Goal: Use online tool/utility

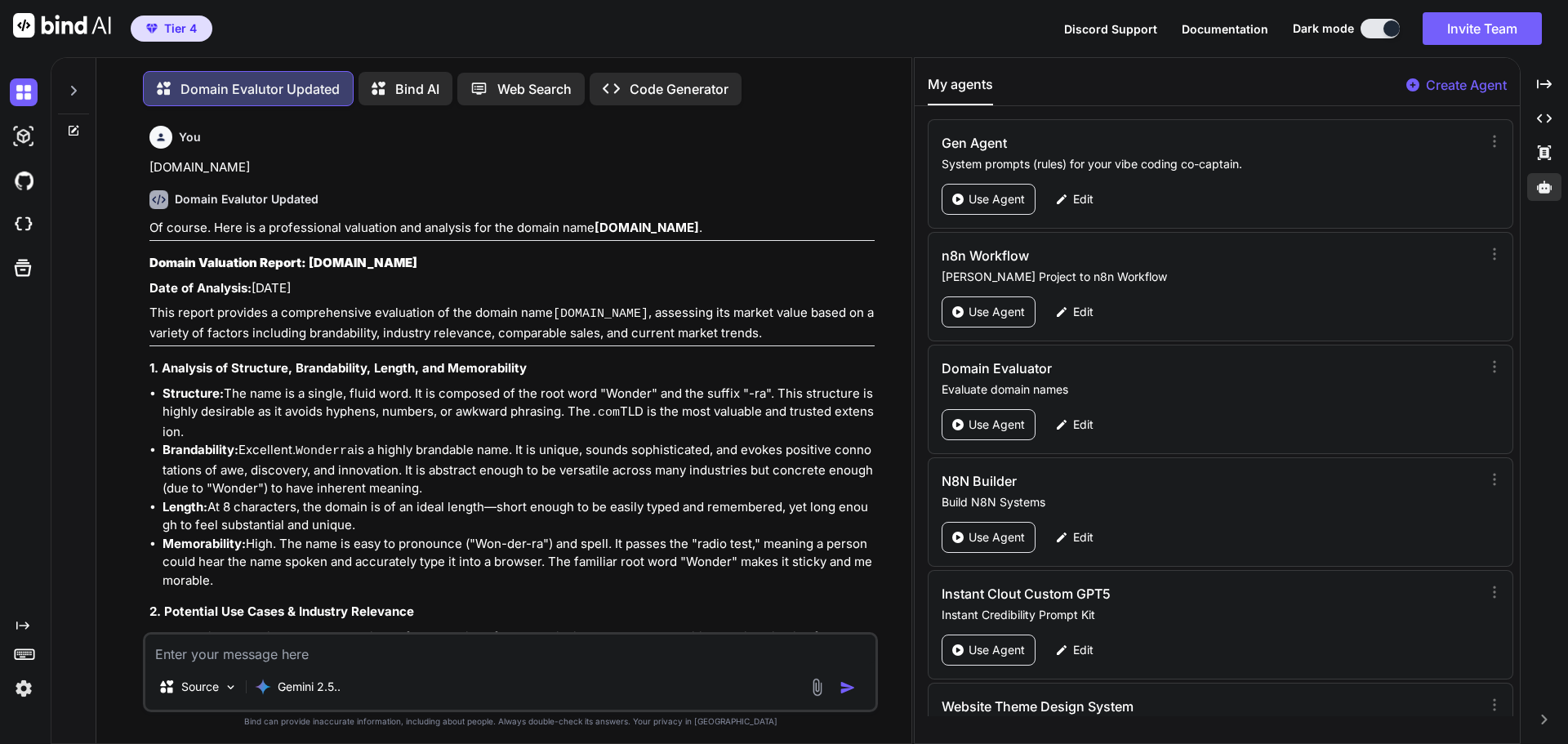
scroll to position [170, 0]
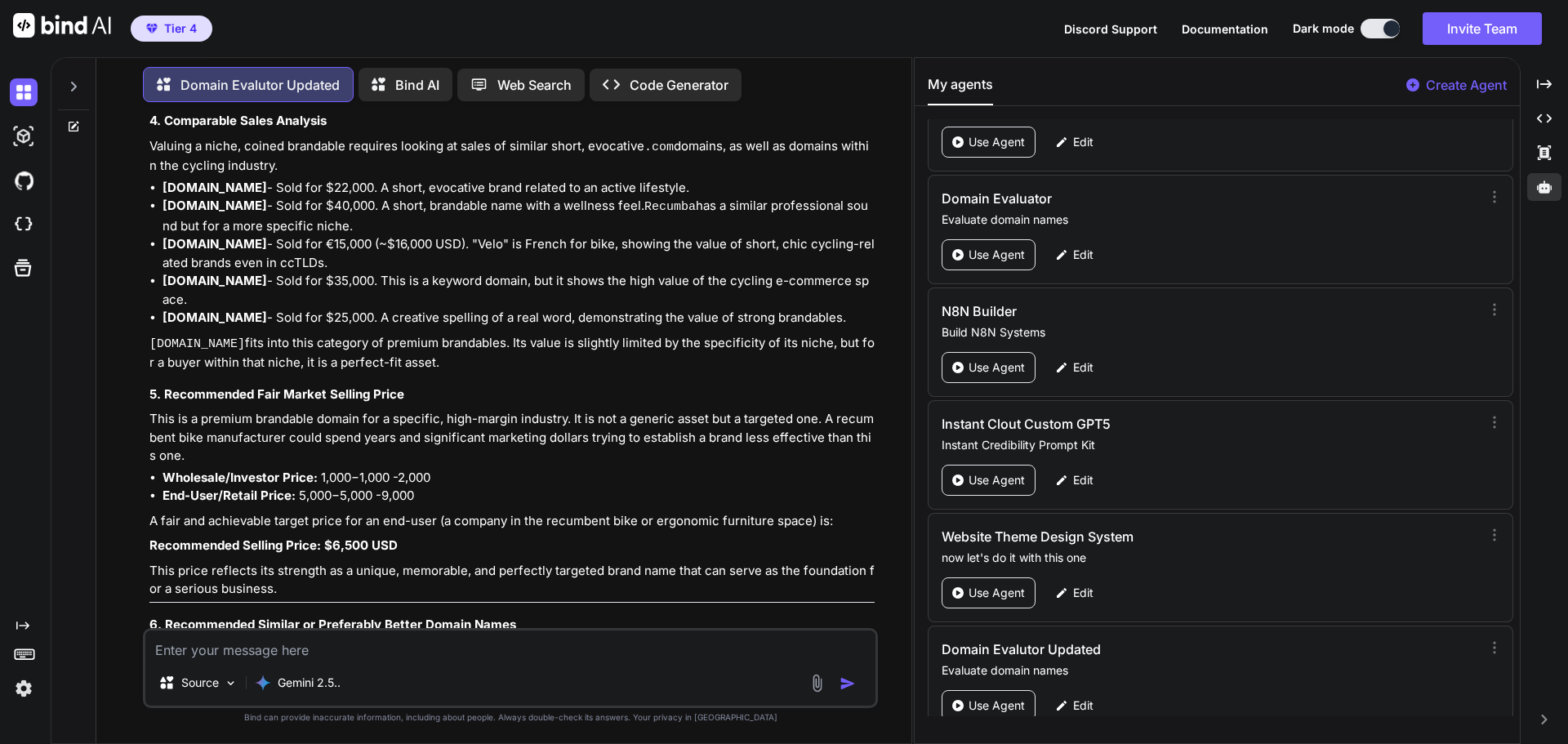
click at [258, 647] on textarea at bounding box center [510, 646] width 730 height 30
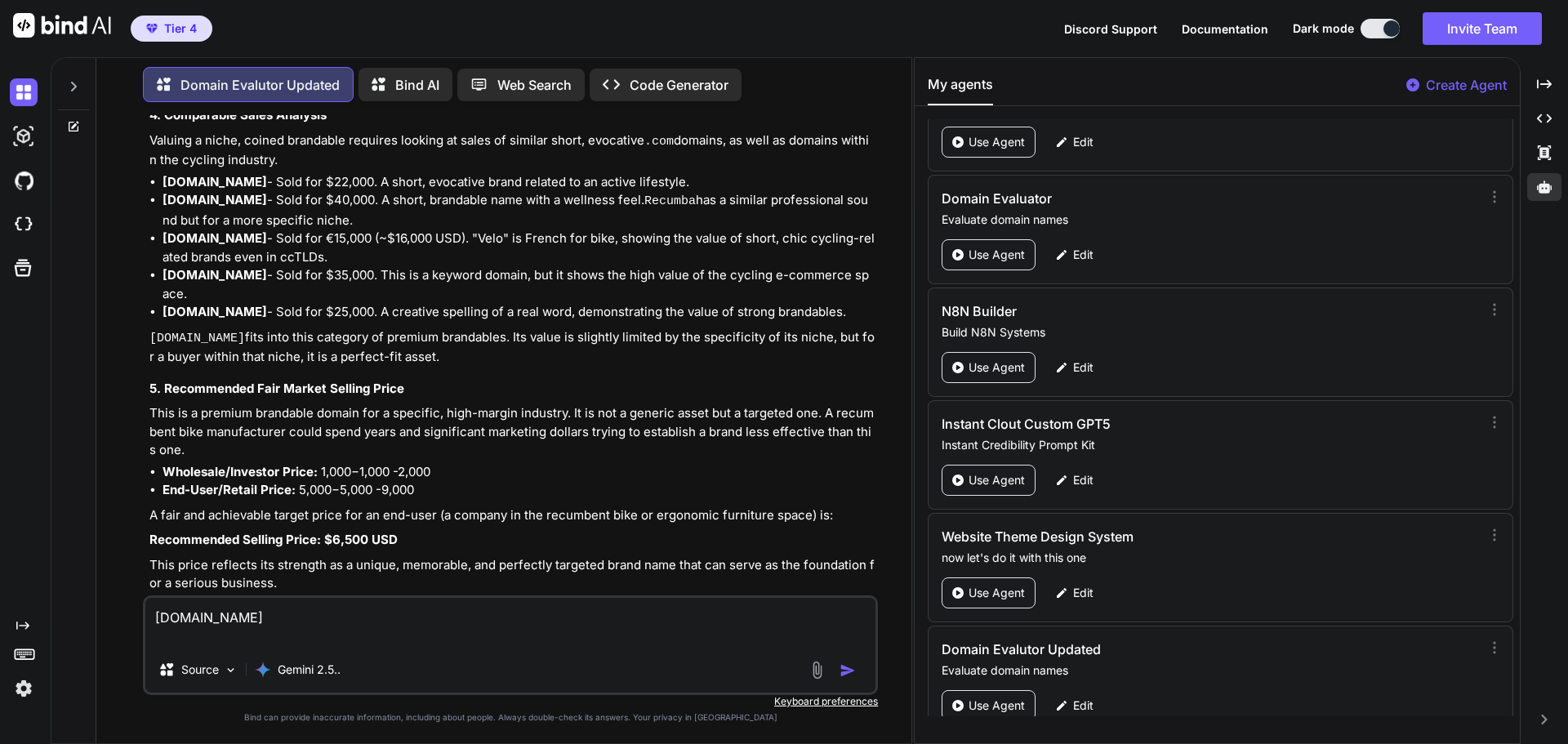
scroll to position [20330, 0]
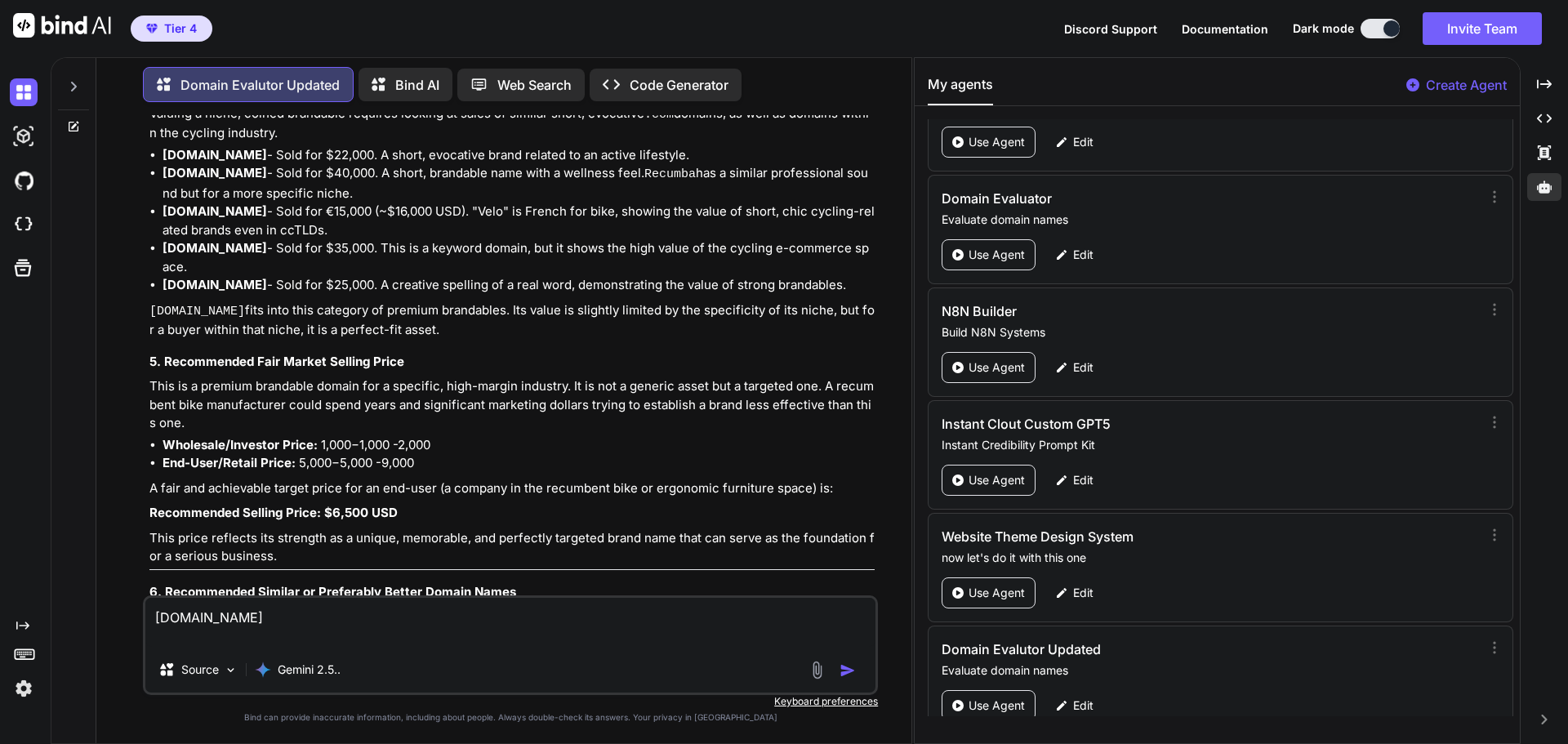
click at [842, 673] on img "button" at bounding box center [848, 670] width 16 height 16
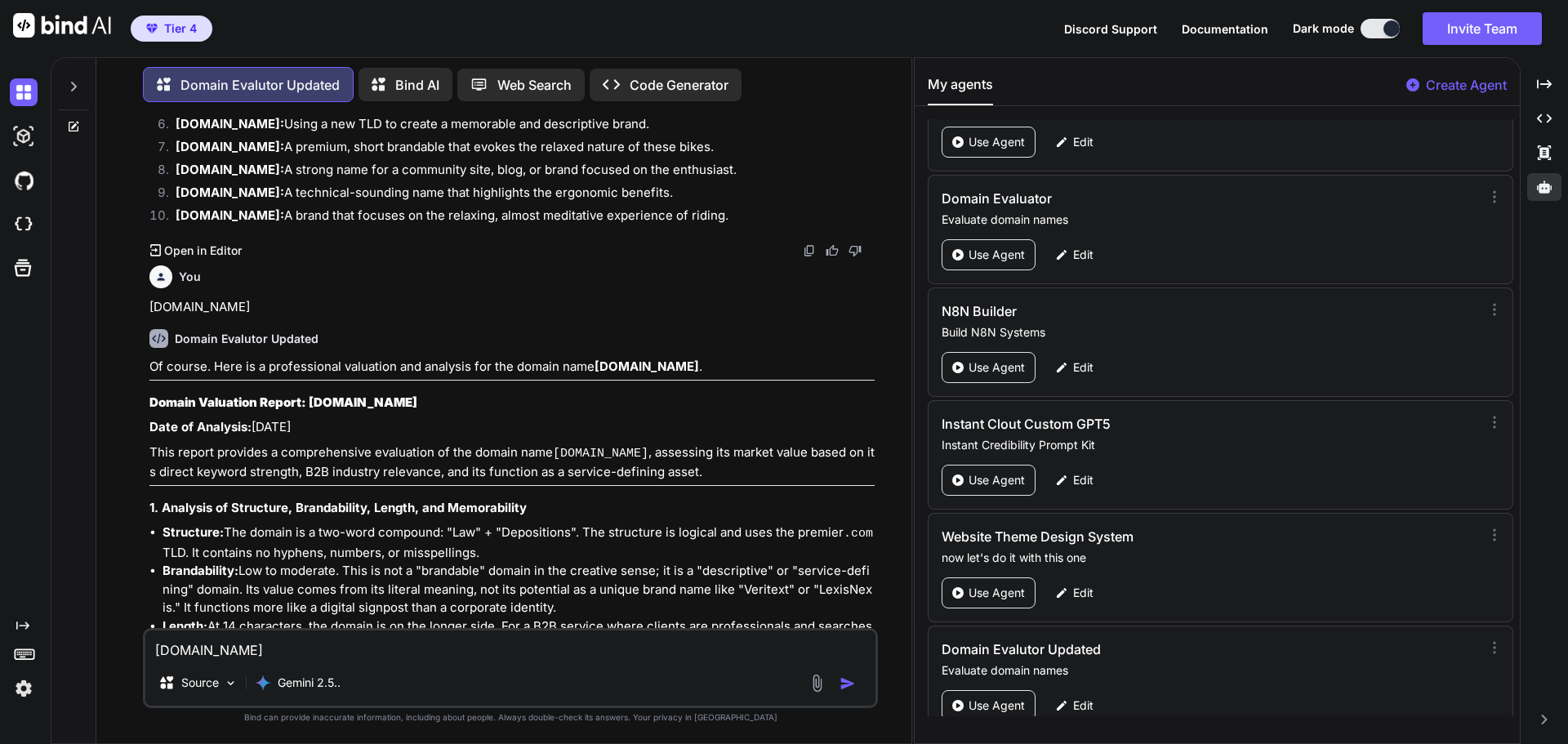
scroll to position [20940, 0]
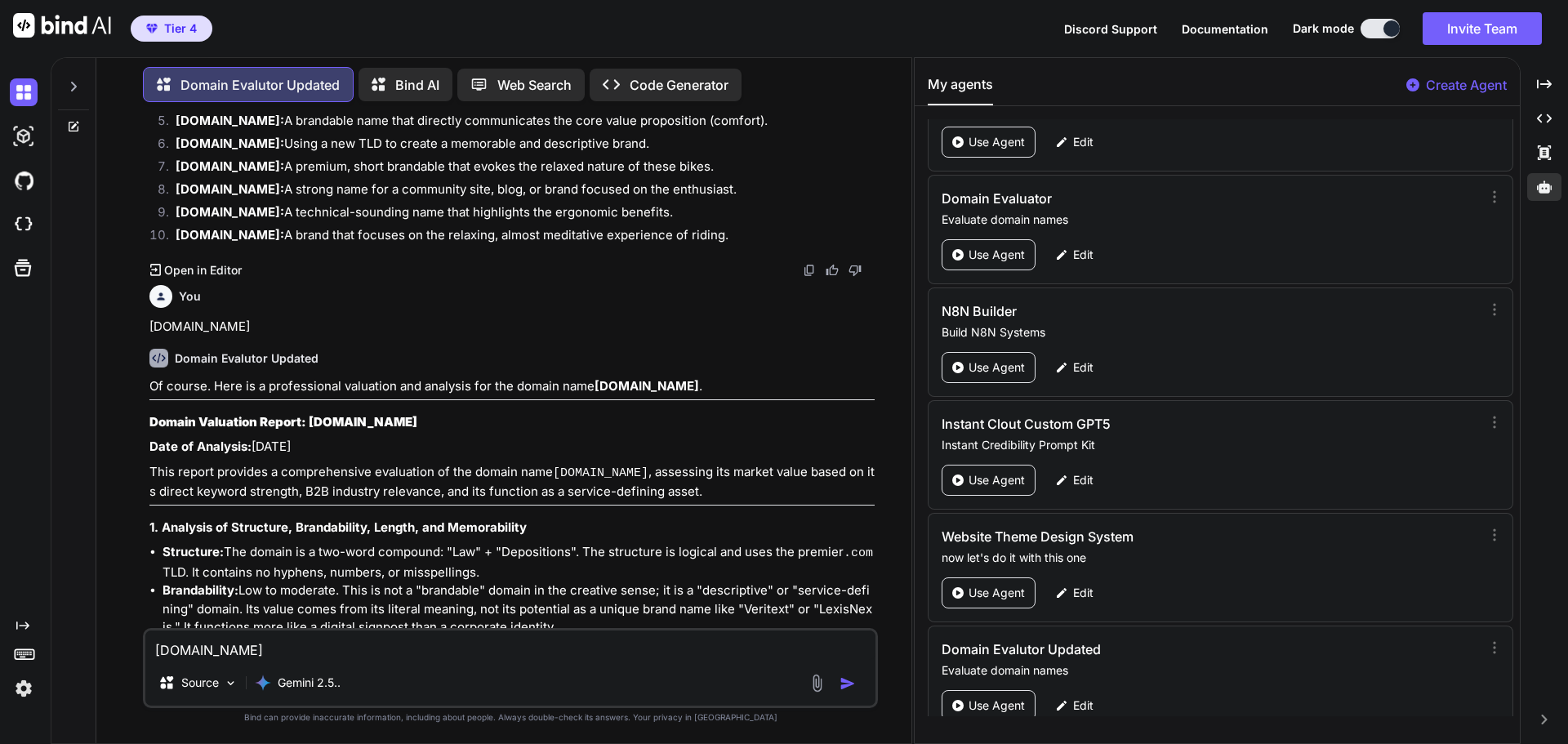
paste textarea "icodent"
click at [842, 683] on img "button" at bounding box center [848, 683] width 16 height 16
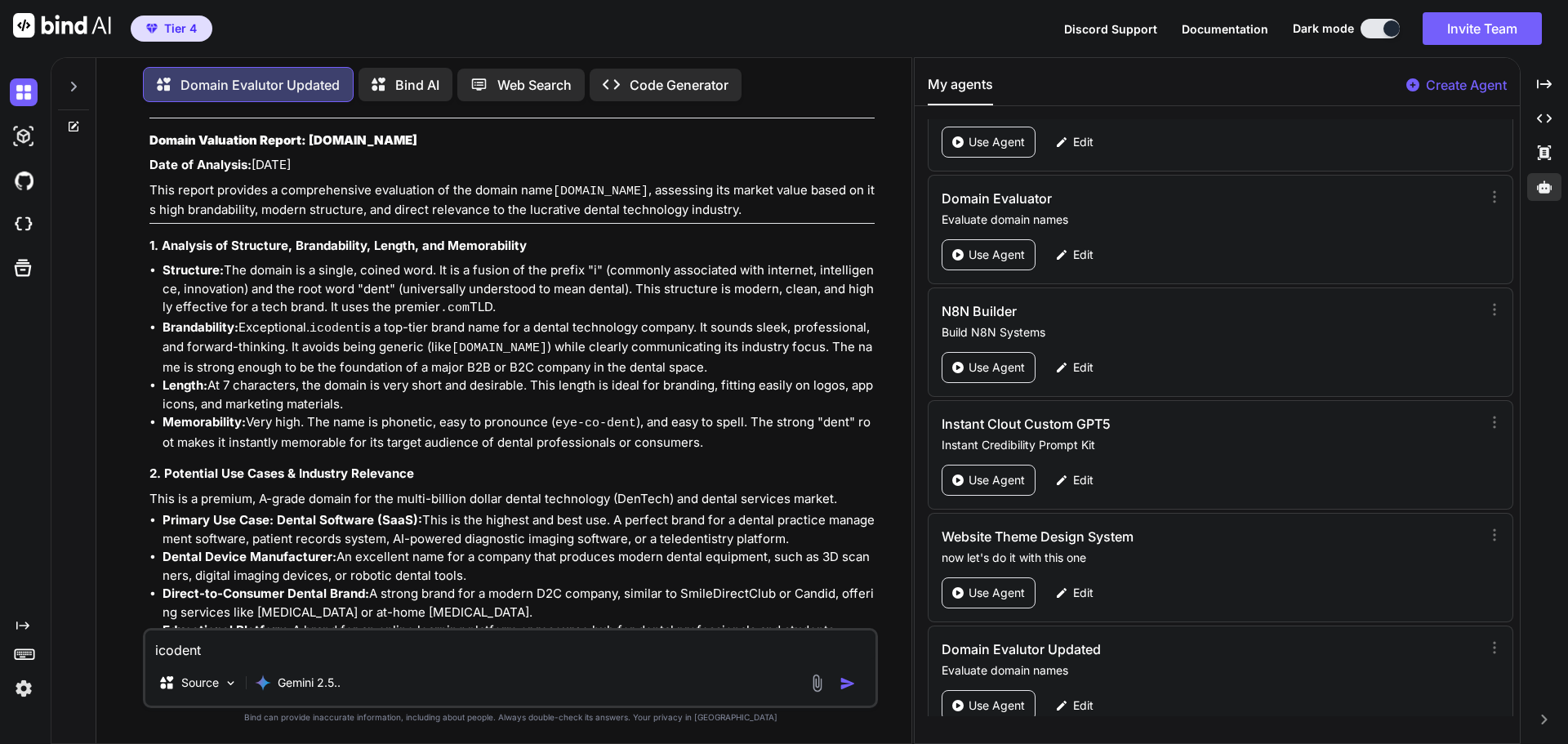
scroll to position [22880, 0]
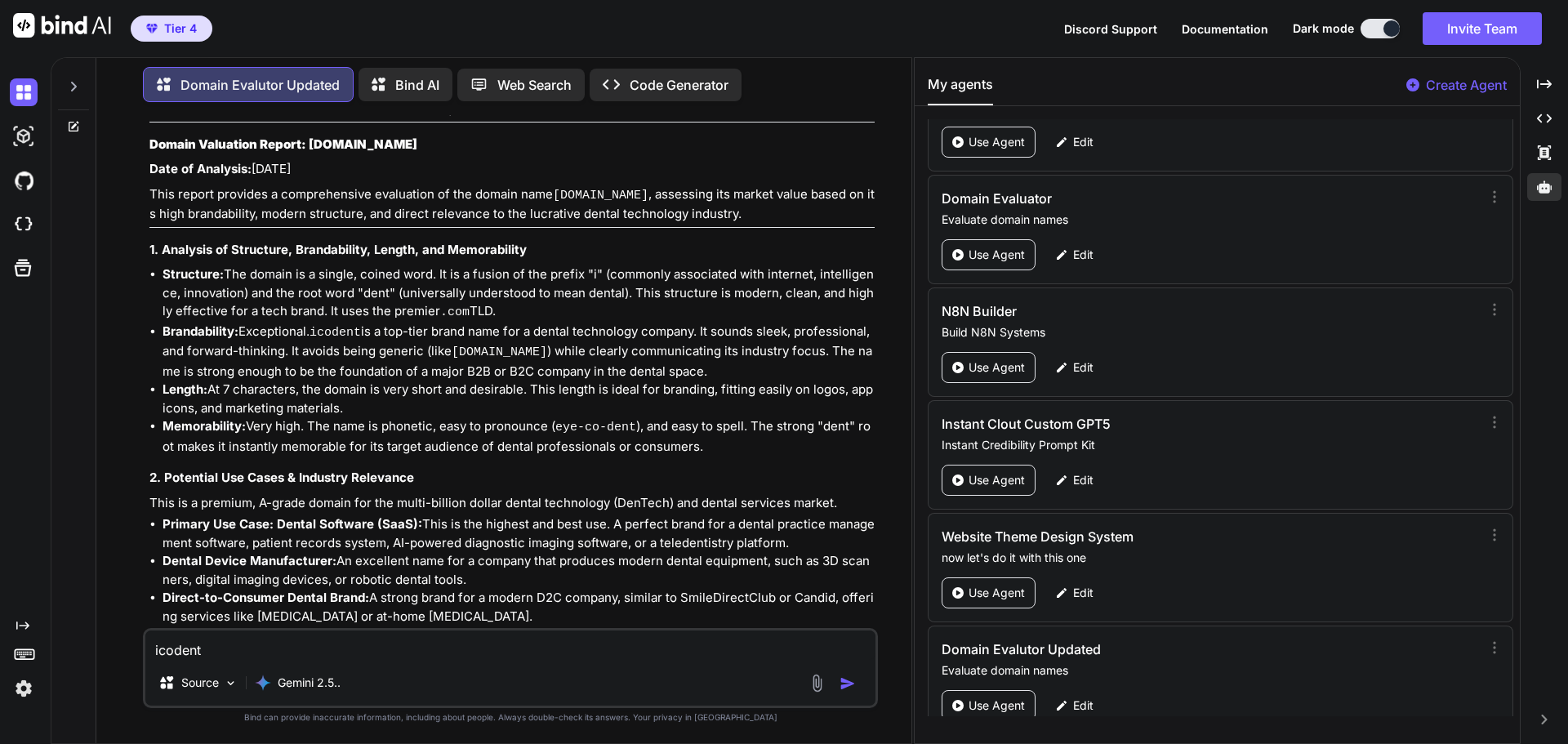
click at [249, 649] on textarea "icodent" at bounding box center [510, 646] width 730 height 30
paste textarea "[DOMAIN_NAME]"
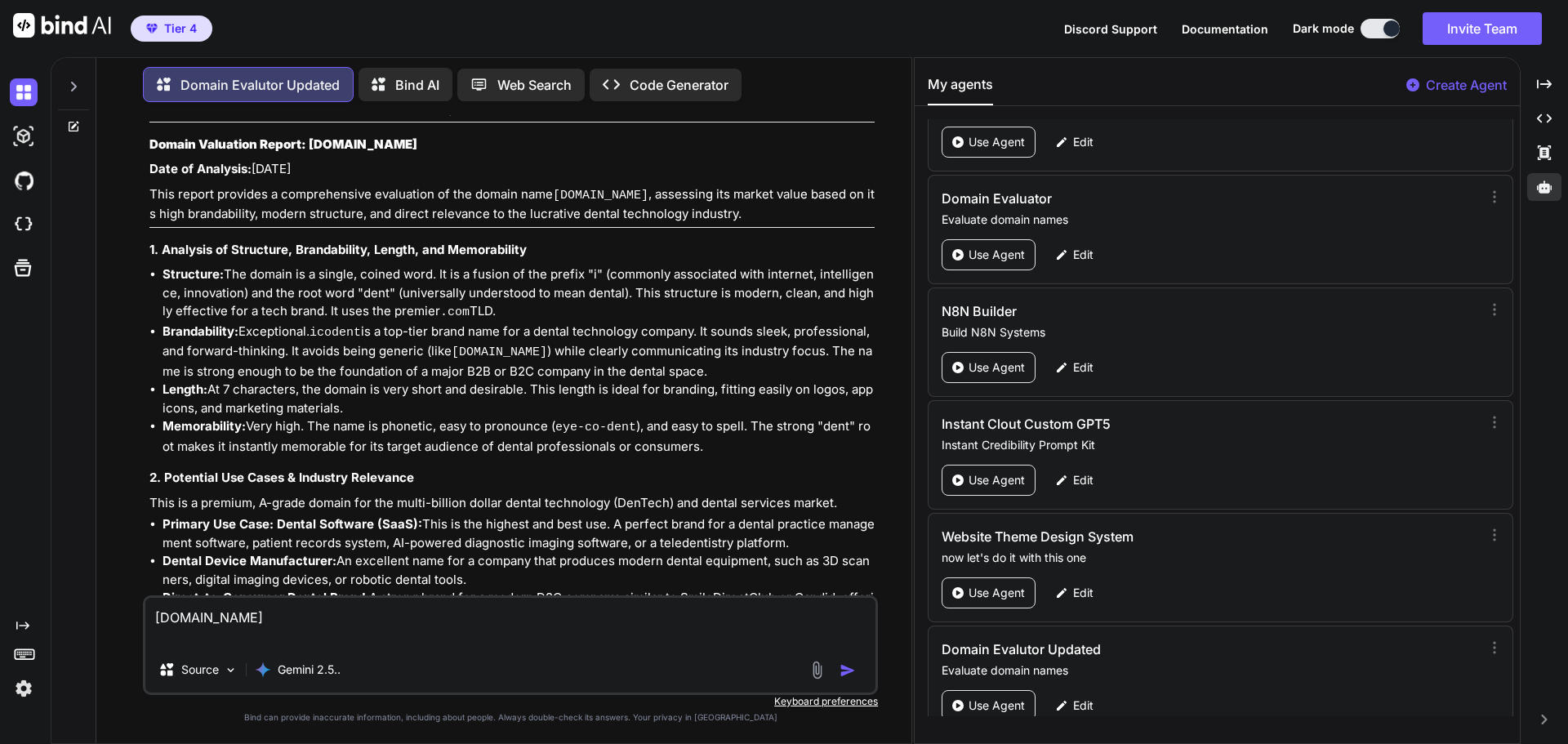
type textarea "[DOMAIN_NAME]"
click at [843, 670] on img "button" at bounding box center [848, 670] width 16 height 16
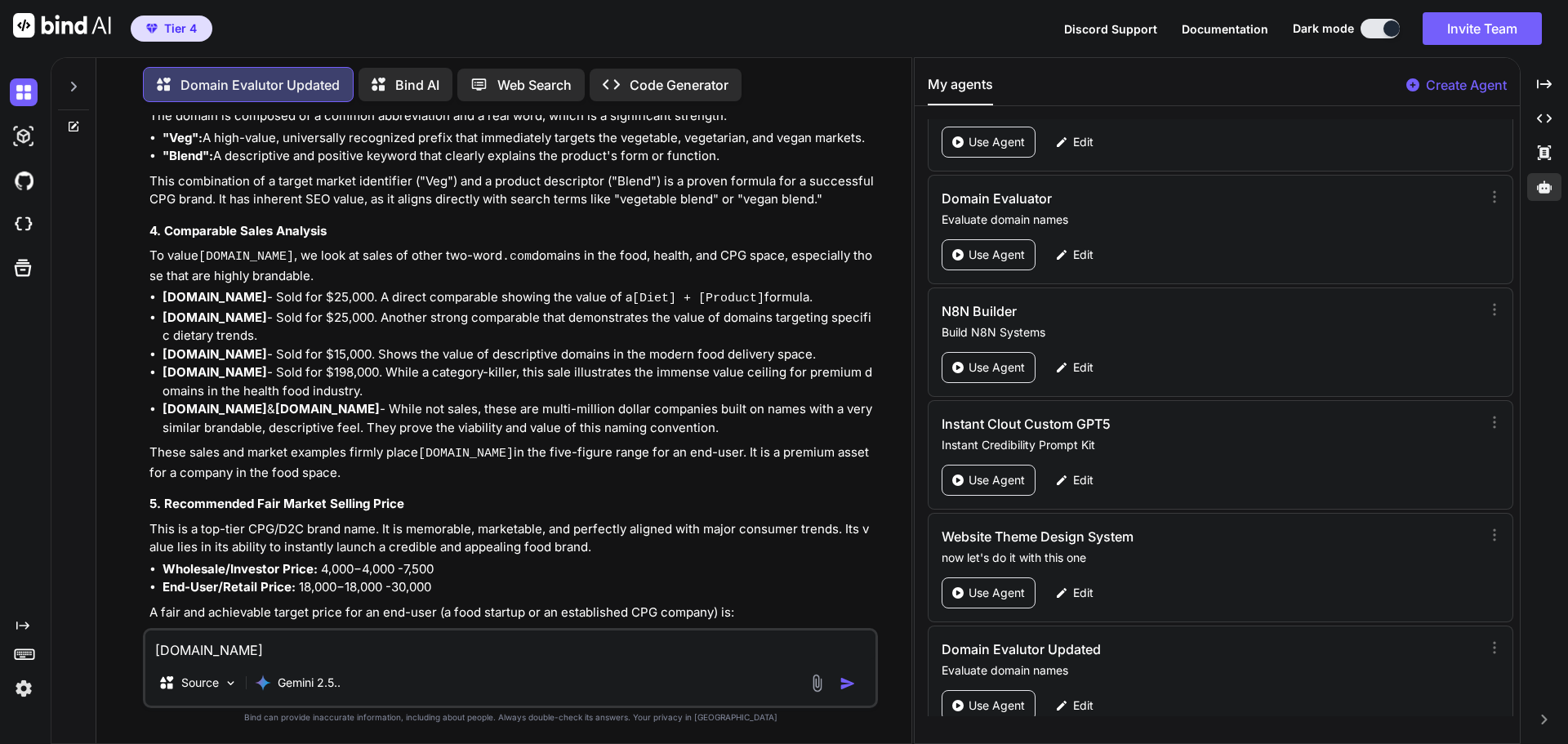
scroll to position [25085, 0]
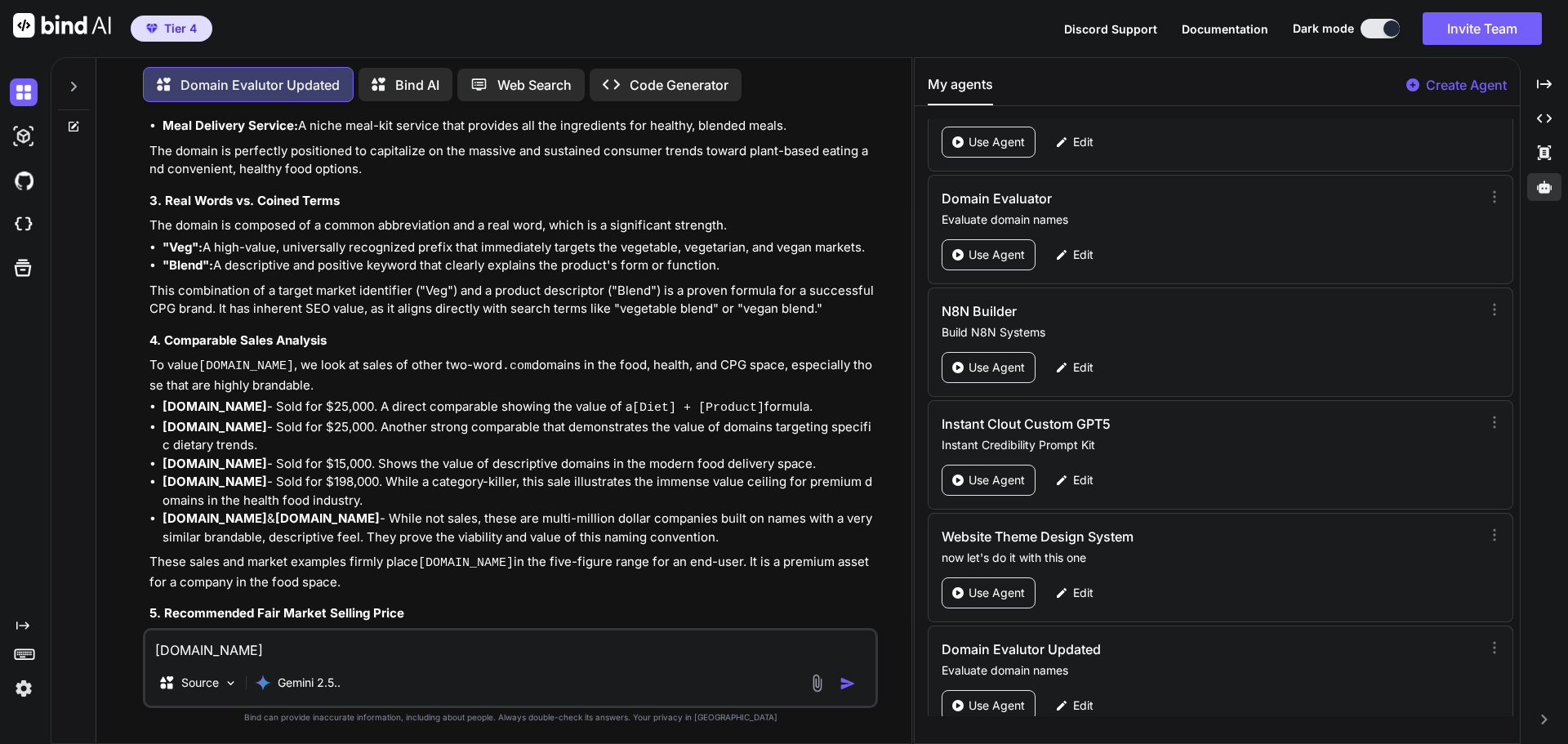
click at [239, 642] on textarea "[DOMAIN_NAME]" at bounding box center [510, 646] width 730 height 30
paste textarea "[DOMAIN_NAME]"
type textarea "[DOMAIN_NAME]"
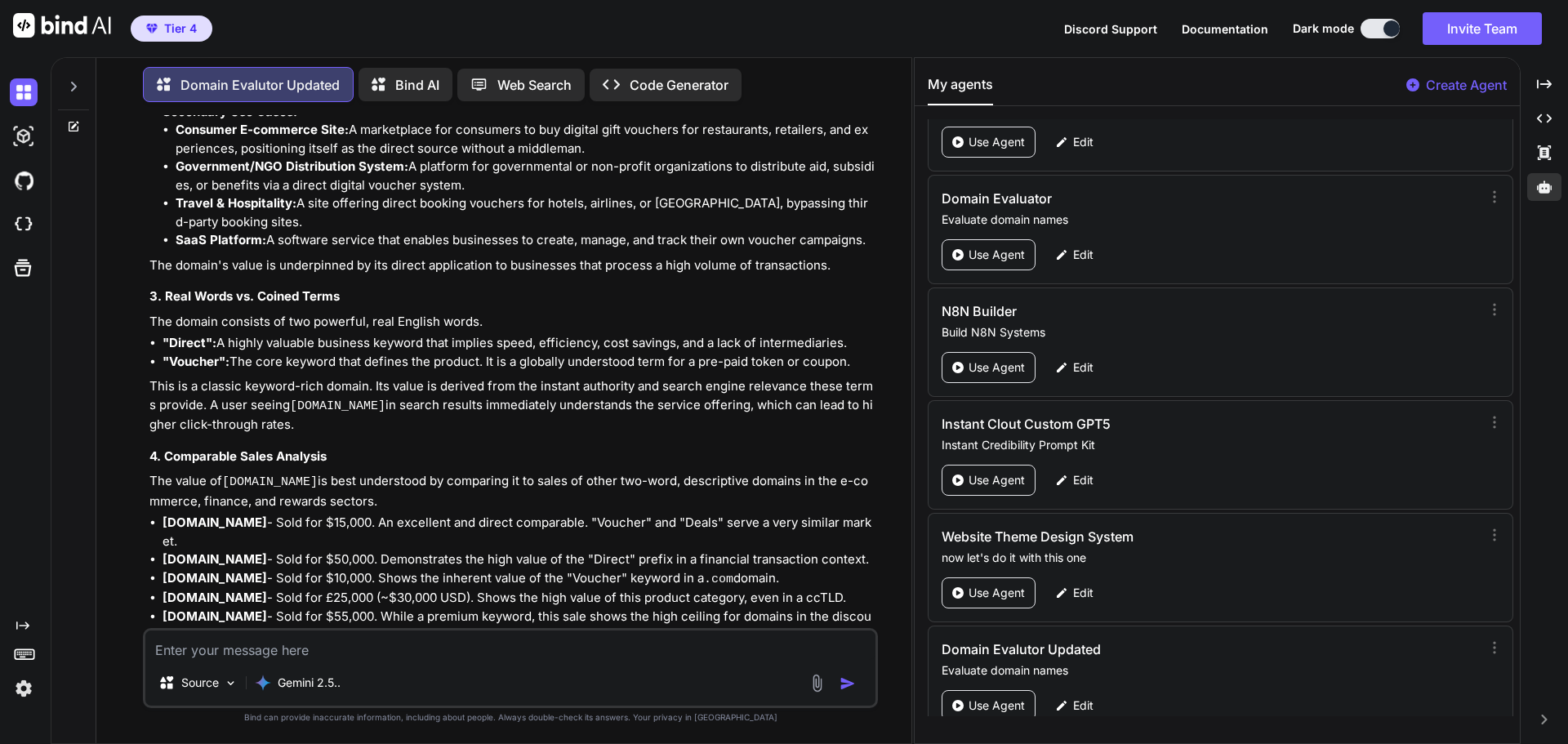
scroll to position [26646, 0]
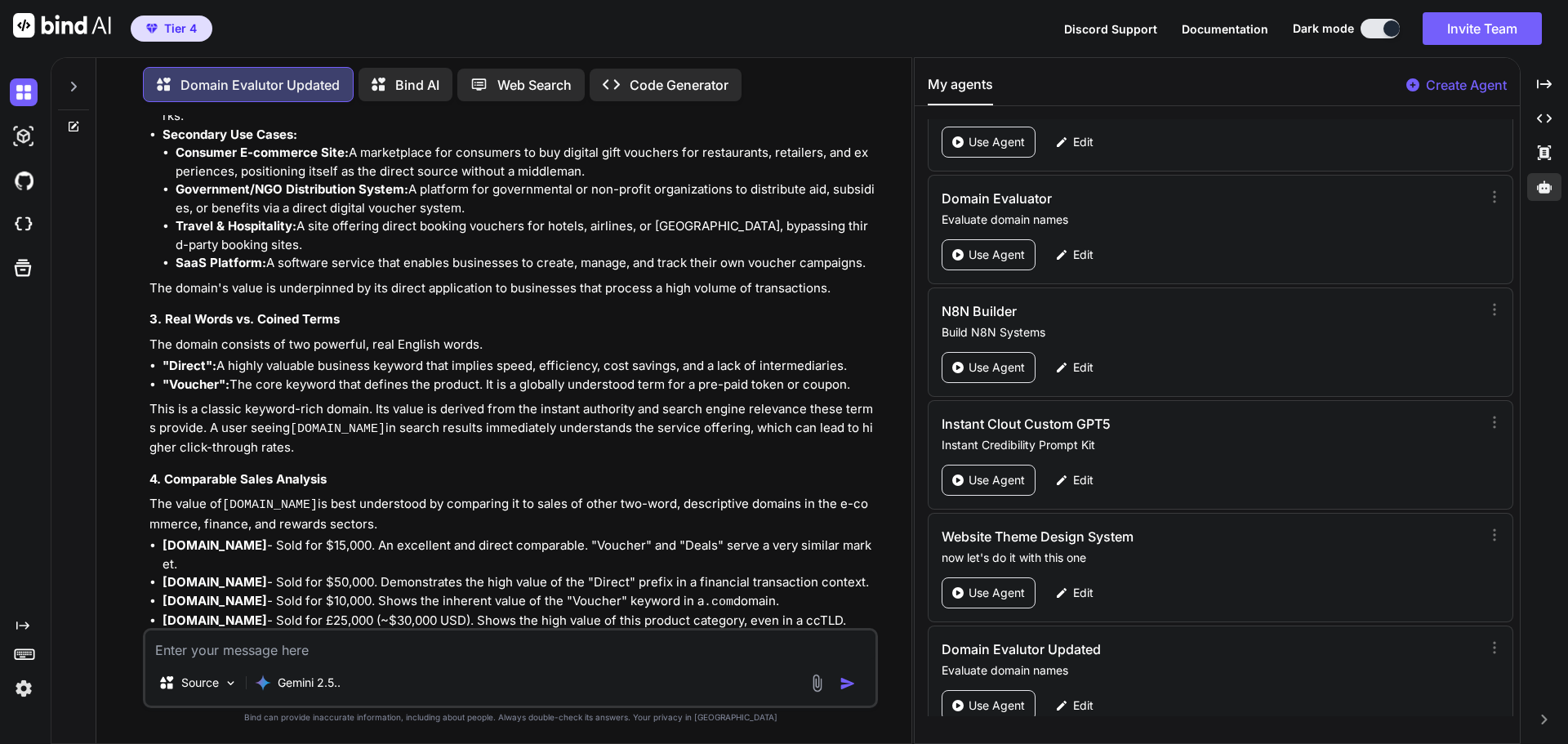
click at [219, 646] on textarea at bounding box center [510, 646] width 730 height 30
paste textarea "[DOMAIN_NAME]"
type textarea "[DOMAIN_NAME]"
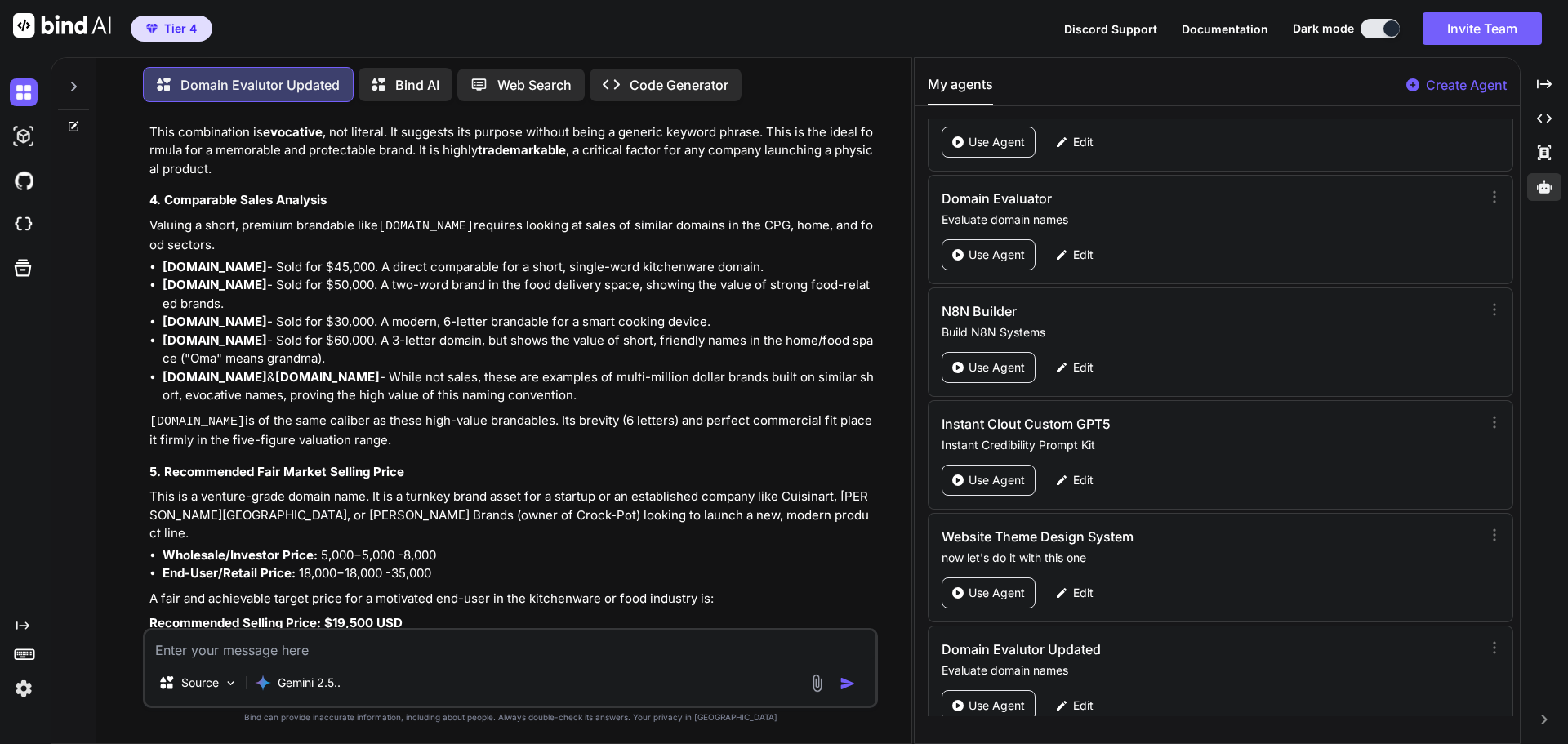
scroll to position [28572, 0]
click at [250, 650] on textarea at bounding box center [510, 646] width 730 height 30
paste textarea "[DOMAIN_NAME]"
type textarea "[DOMAIN_NAME]"
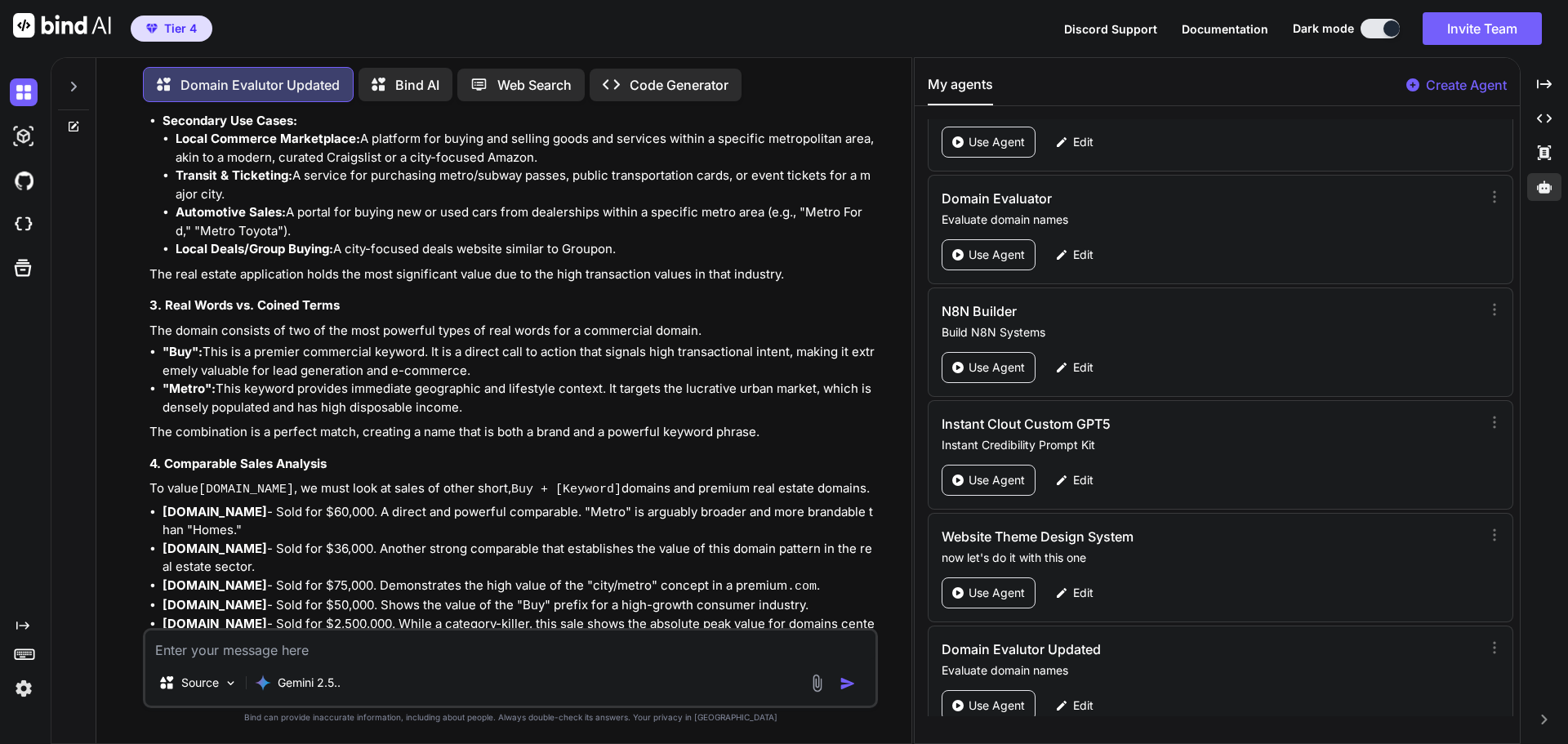
scroll to position [30053, 0]
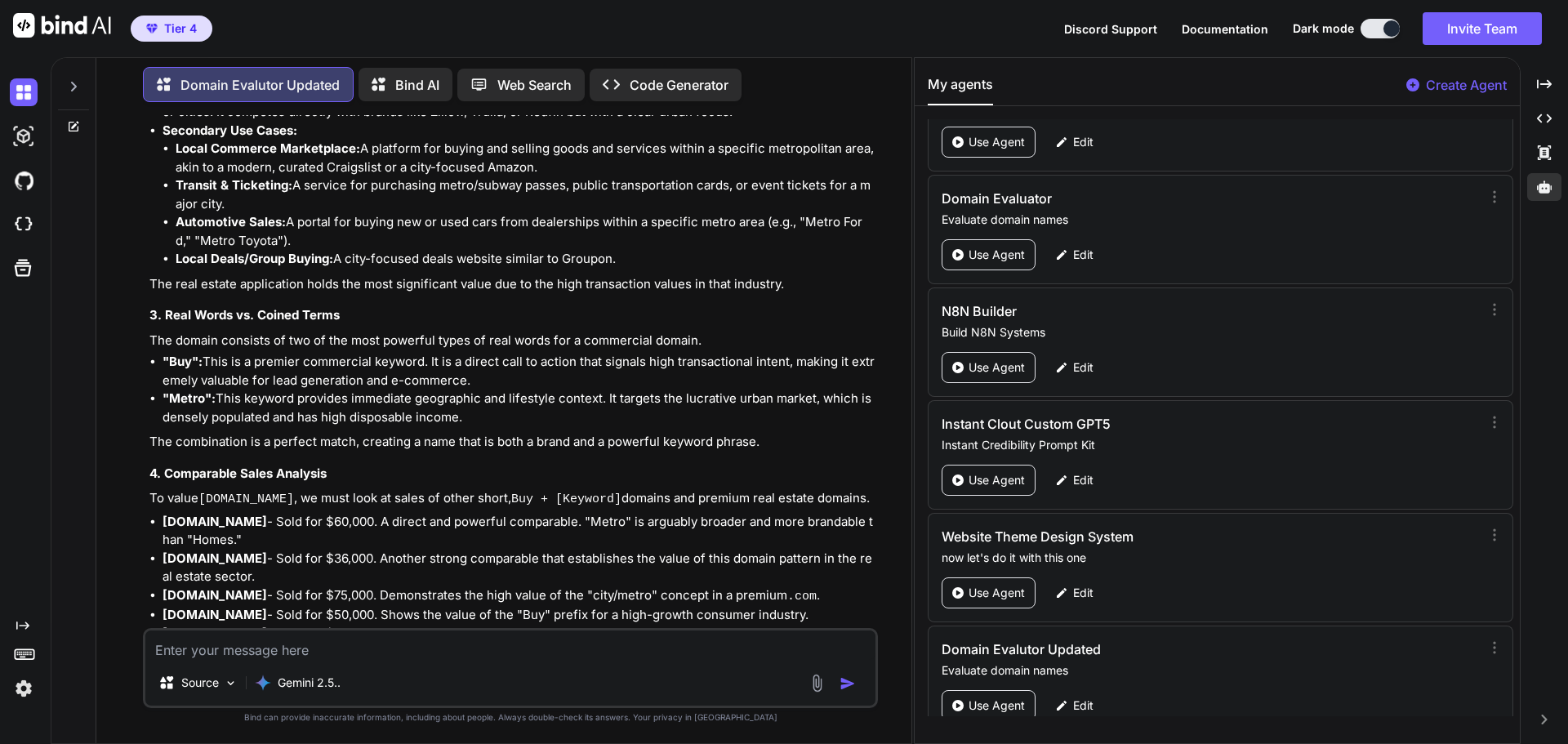
click at [219, 643] on textarea at bounding box center [510, 646] width 730 height 30
paste textarea "[DOMAIN_NAME]"
type textarea "[DOMAIN_NAME]"
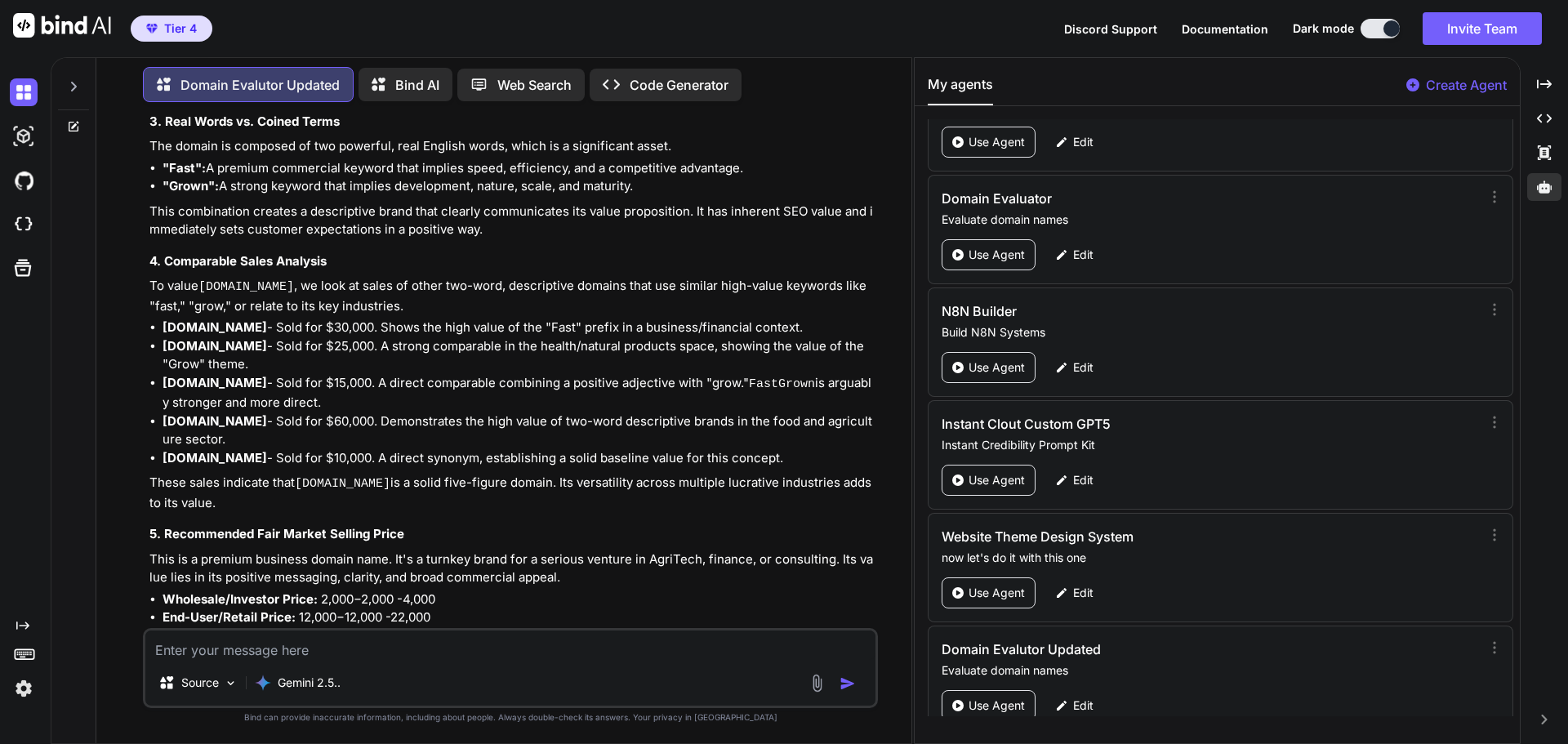
scroll to position [31969, 0]
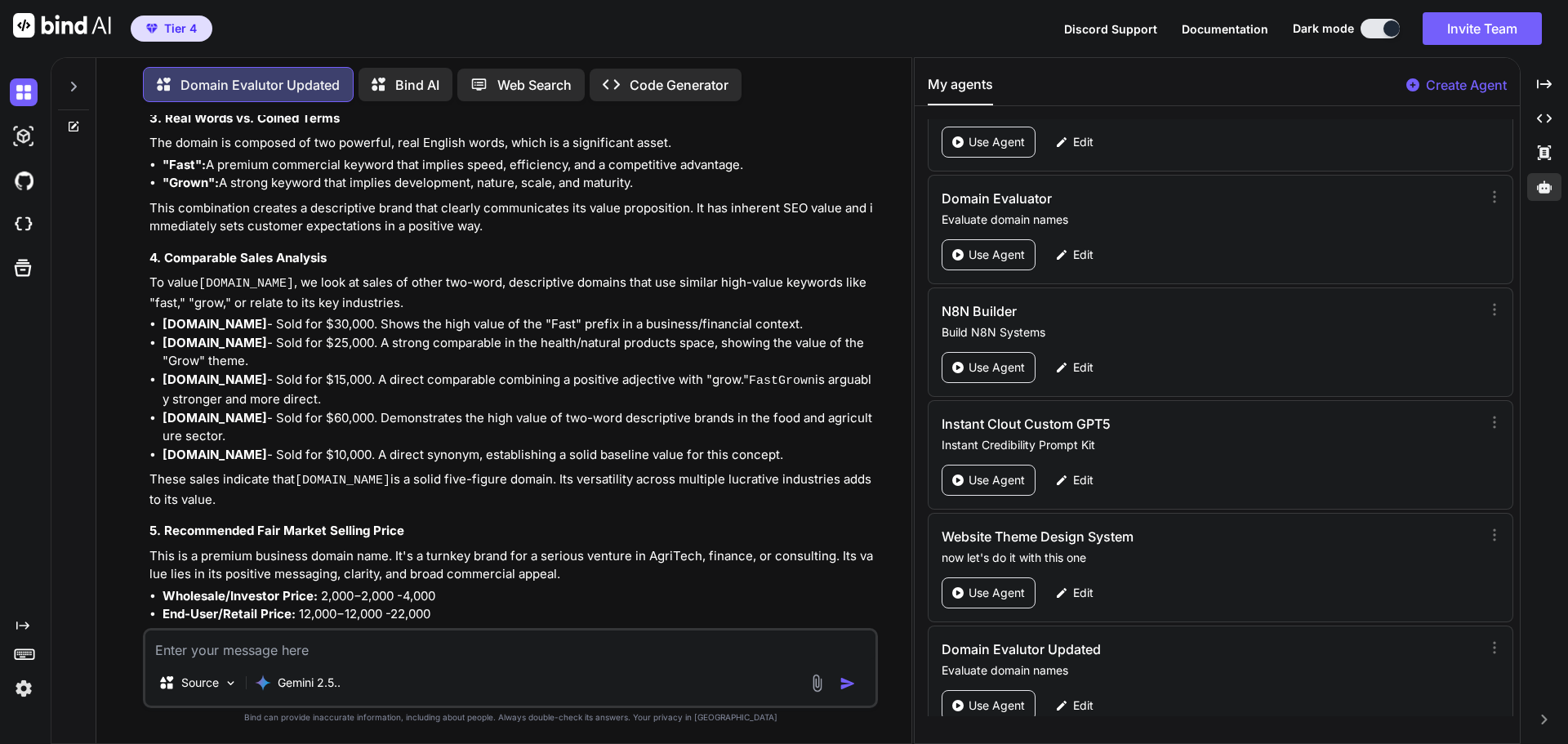
click at [219, 648] on textarea at bounding box center [510, 646] width 730 height 30
paste textarea "[DOMAIN_NAME]"
type textarea "[DOMAIN_NAME]"
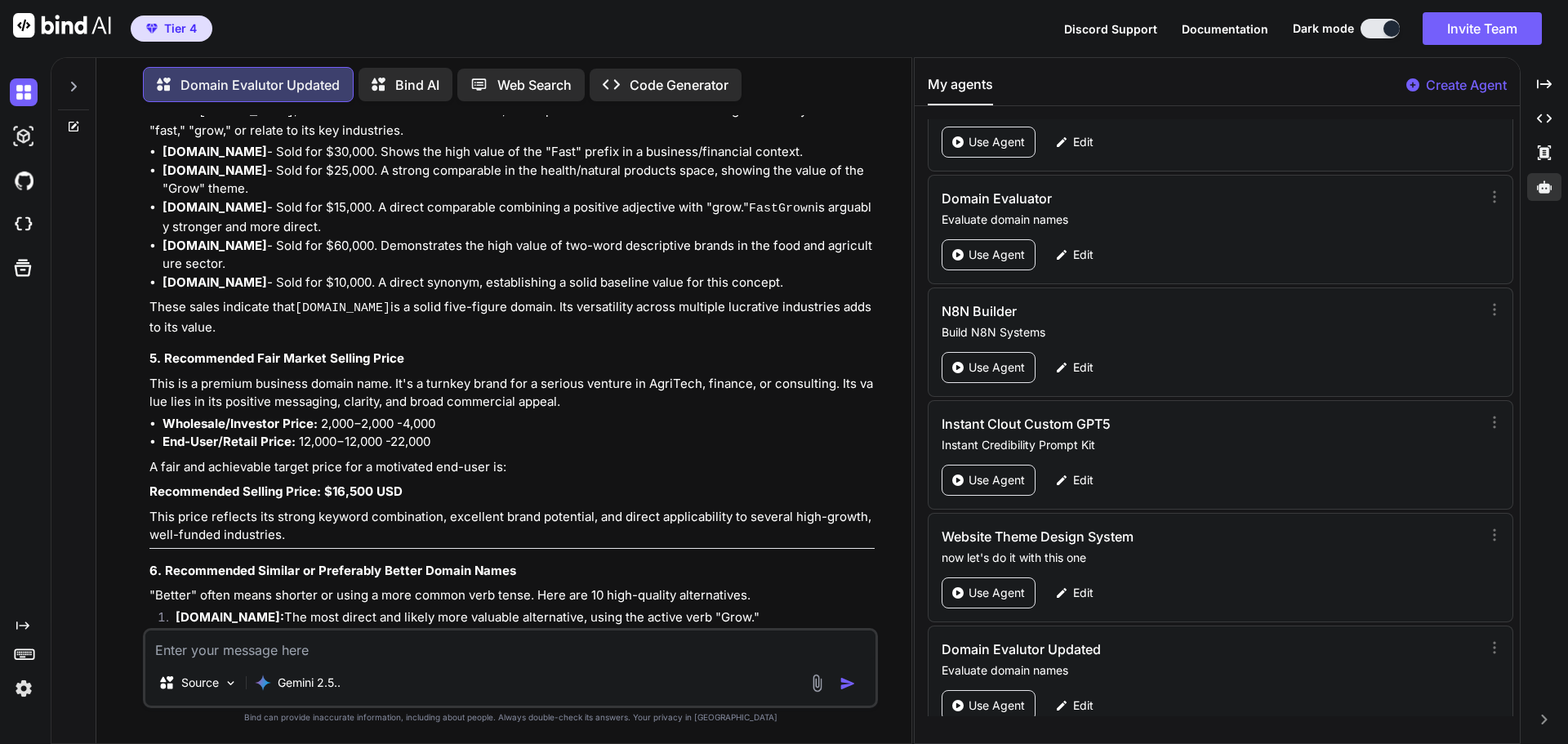
click at [234, 658] on textarea at bounding box center [510, 646] width 730 height 30
paste textarea "[DOMAIN_NAME]"
type textarea "[DOMAIN_NAME]"
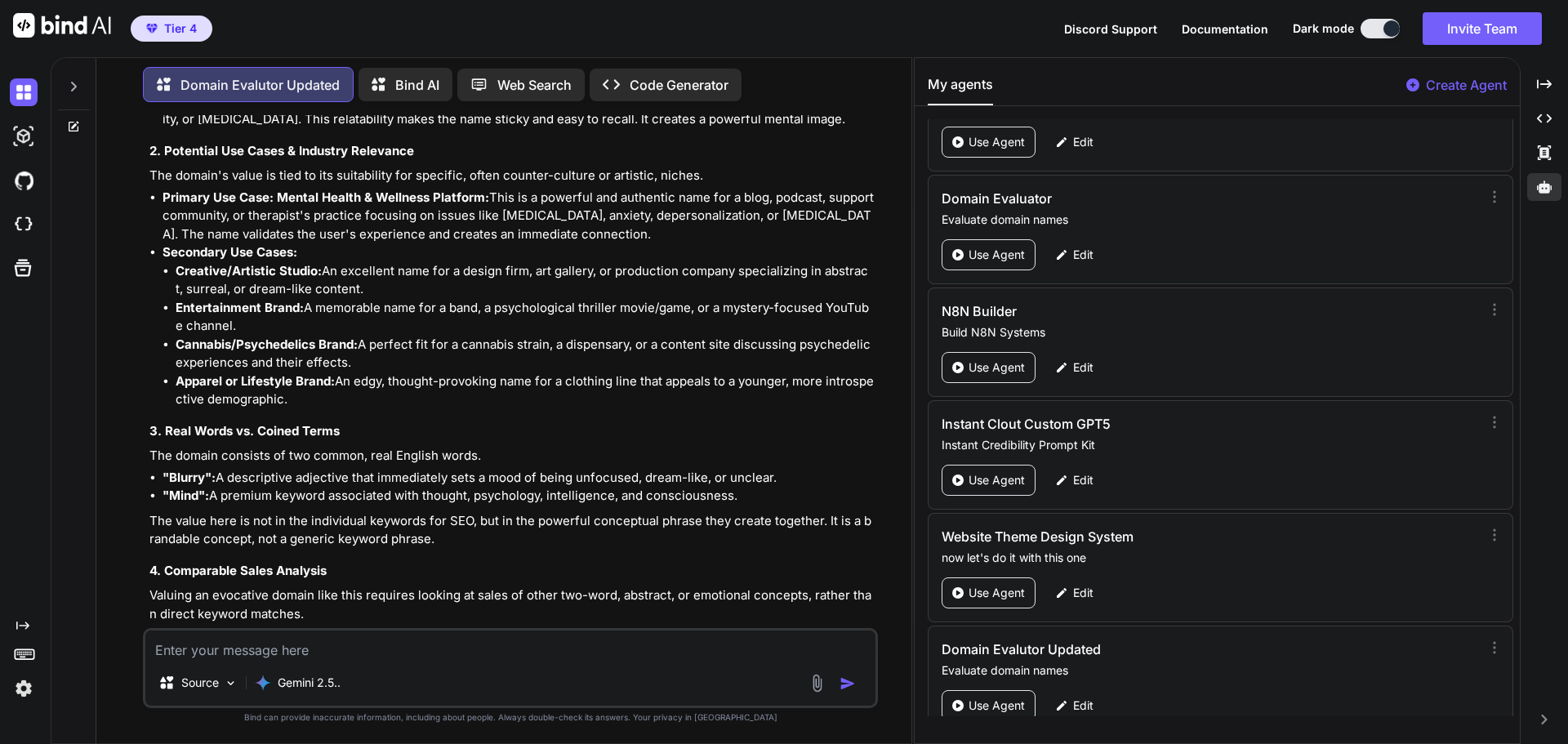
scroll to position [35038, 0]
